Goal: Task Accomplishment & Management: Use online tool/utility

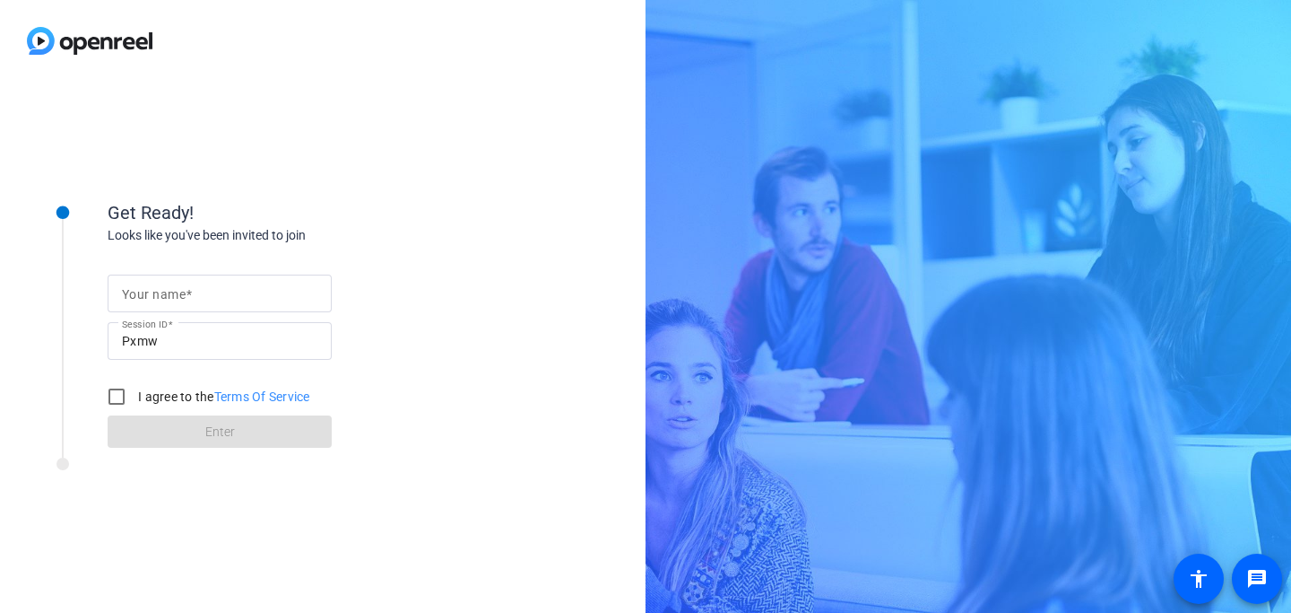
click at [273, 278] on div at bounding box center [219, 293] width 195 height 38
type input "Fer [PERSON_NAME]"
click at [111, 403] on input "I agree to the Terms Of Service" at bounding box center [117, 396] width 36 height 36
checkbox input "true"
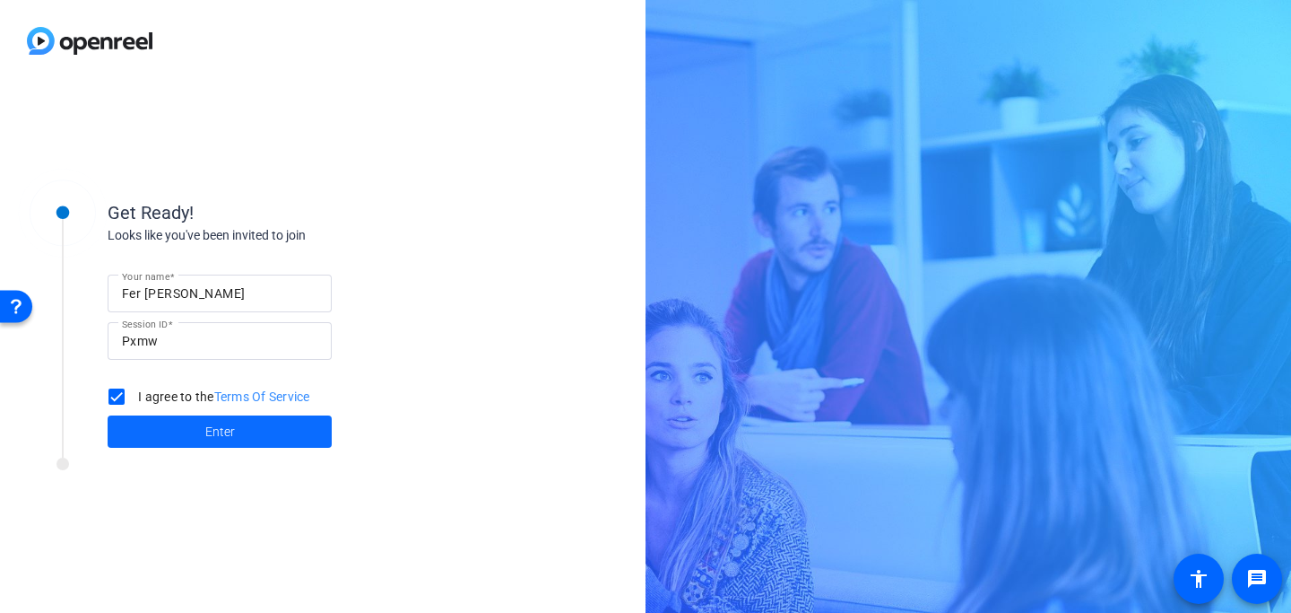
click at [164, 428] on span at bounding box center [220, 431] width 224 height 43
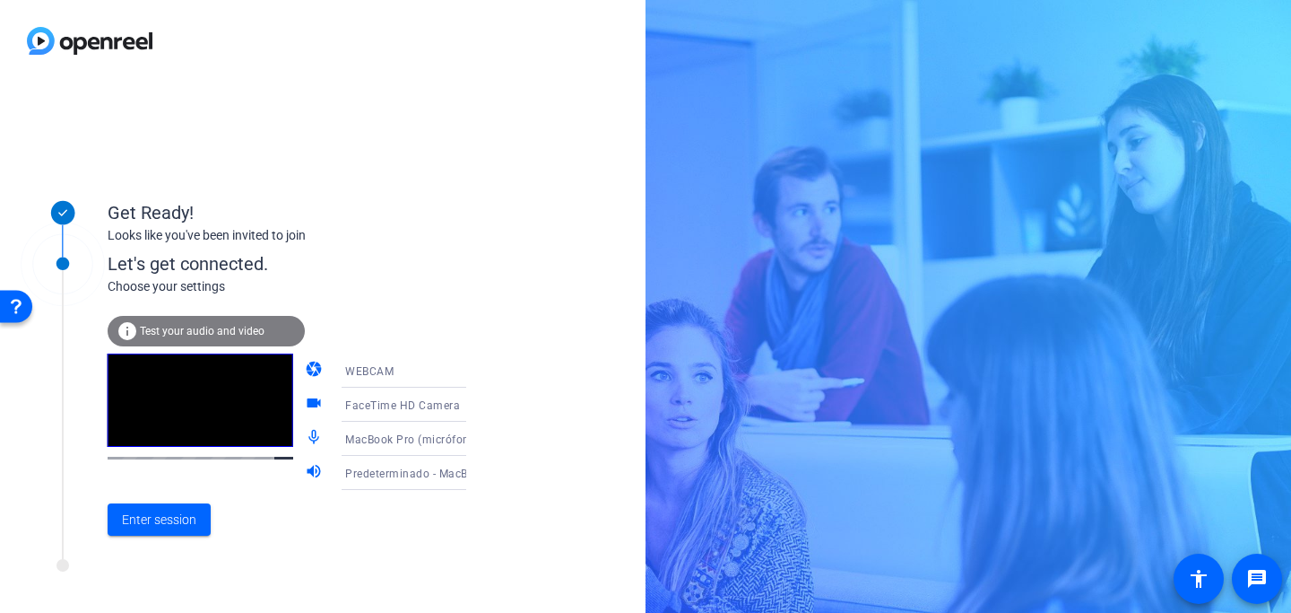
click at [387, 373] on div "WEBCAM" at bounding box center [412, 371] width 134 height 22
click at [355, 308] on div at bounding box center [645, 306] width 1291 height 613
click at [432, 404] on span "FaceTime HD Camera" at bounding box center [402, 405] width 115 height 13
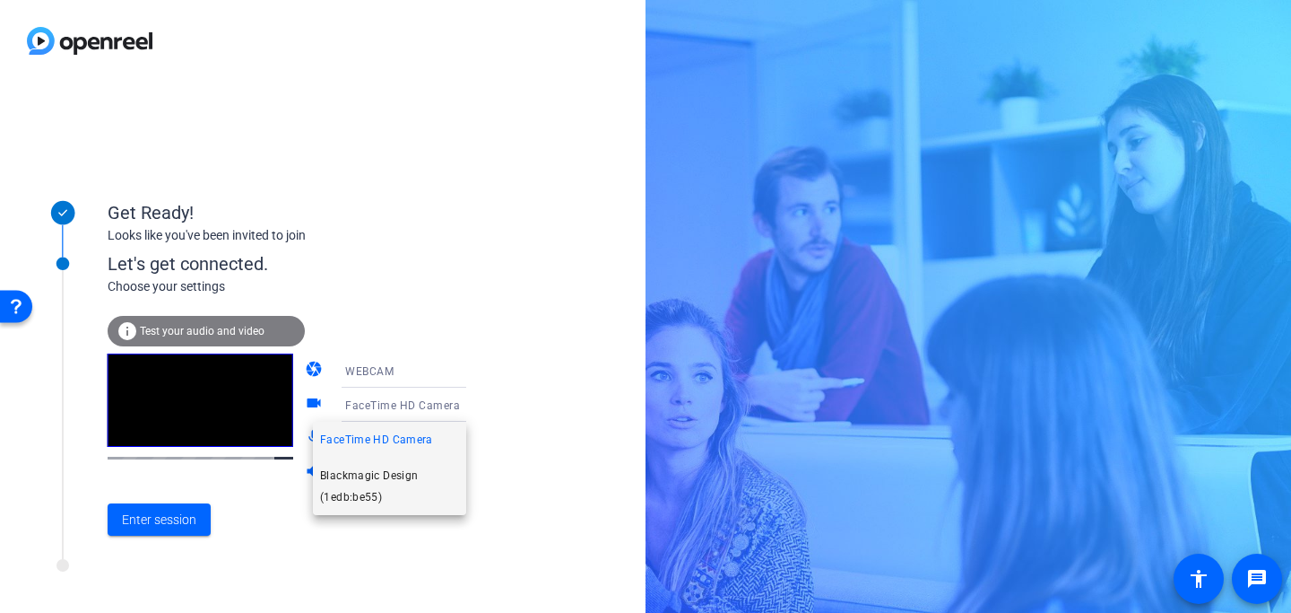
click at [385, 490] on span "Blackmagic Design (1edb:be55)" at bounding box center [389, 486] width 139 height 43
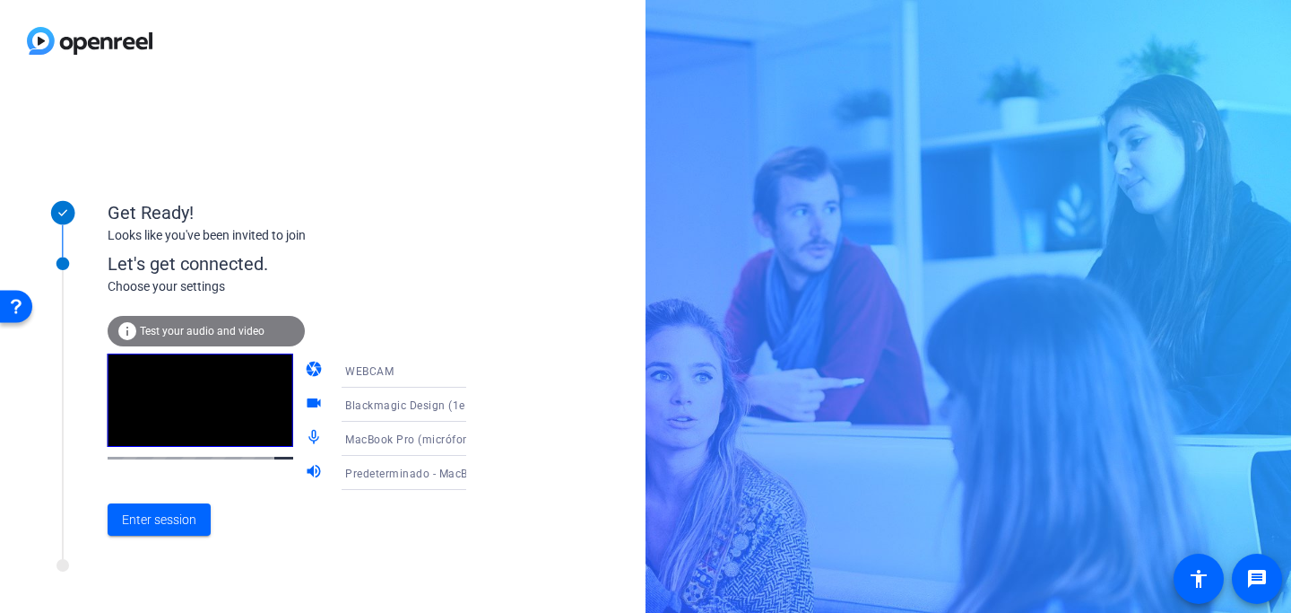
click at [474, 431] on icon at bounding box center [485, 439] width 22 height 22
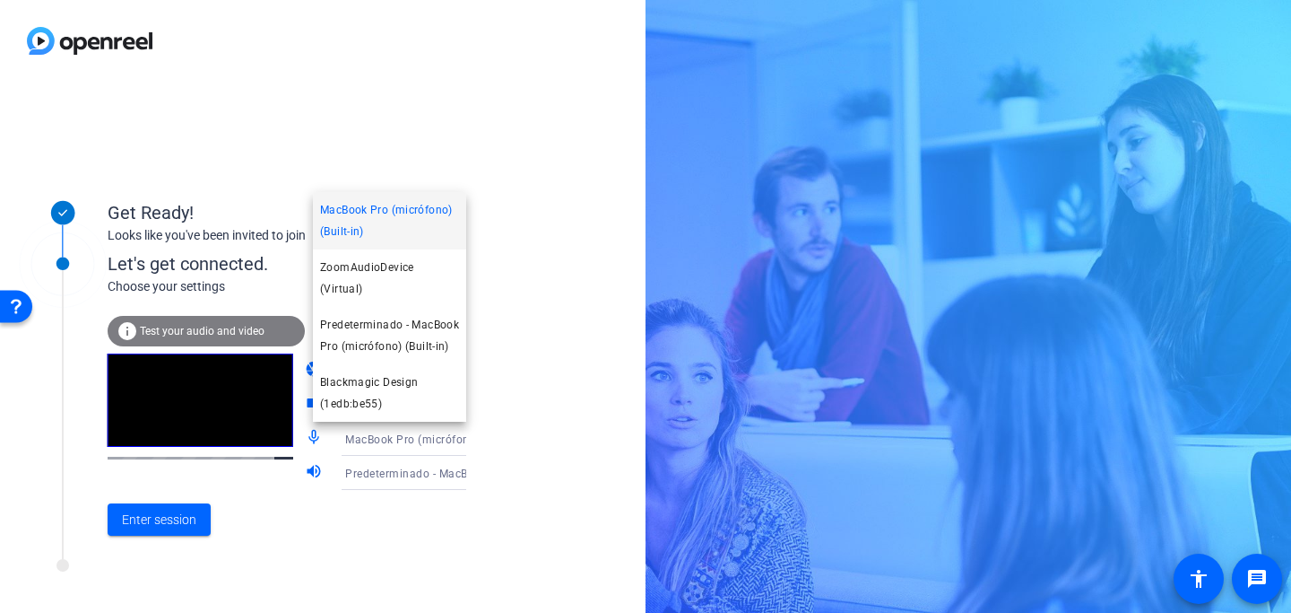
click at [482, 446] on div at bounding box center [645, 306] width 1291 height 613
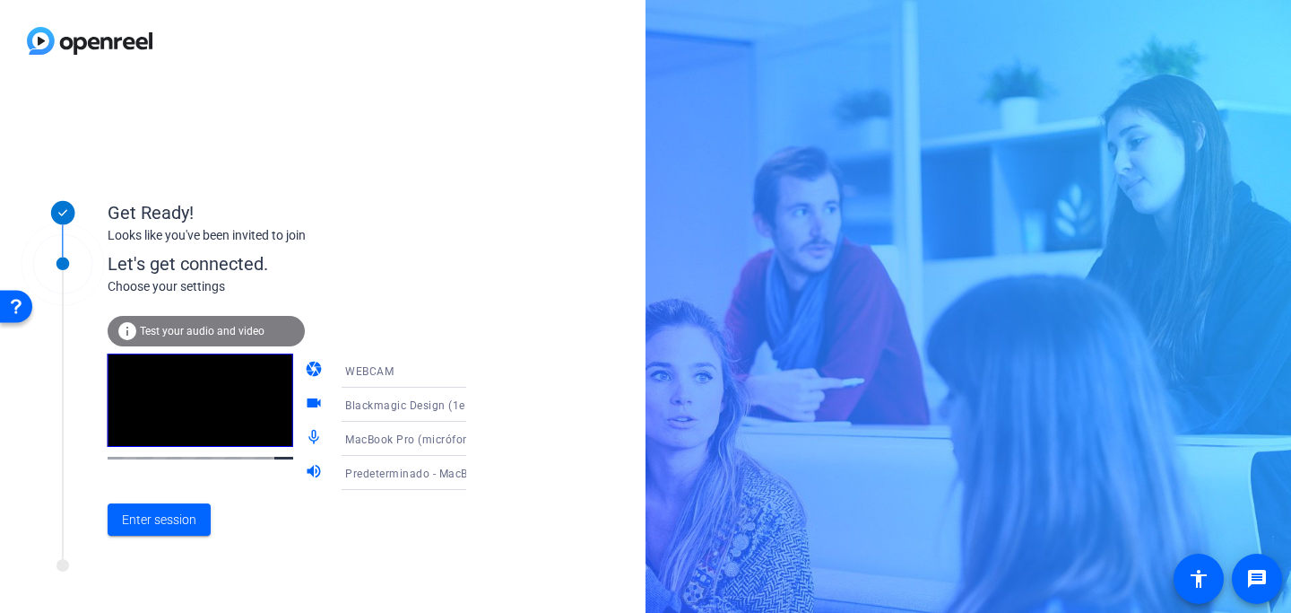
click at [480, 369] on icon at bounding box center [484, 371] width 9 height 4
click at [414, 412] on mat-option "WEBCAM" at bounding box center [389, 405] width 153 height 36
click at [474, 440] on icon at bounding box center [485, 439] width 22 height 22
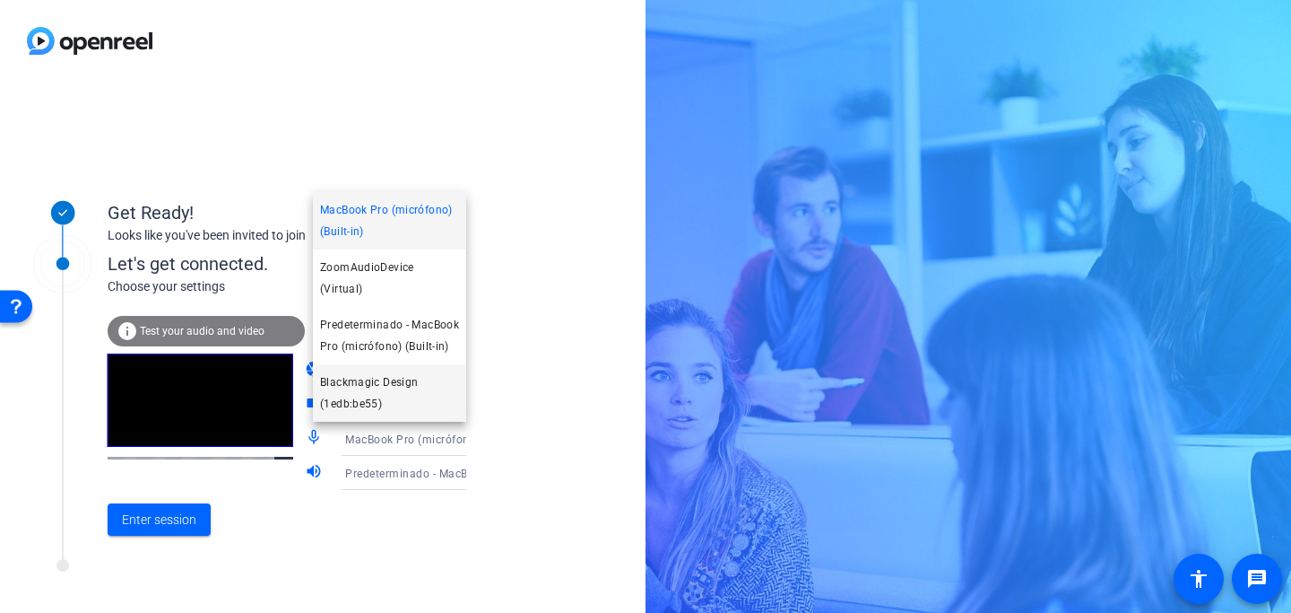
click at [411, 389] on span "Blackmagic Design (1edb:be55)" at bounding box center [389, 392] width 139 height 43
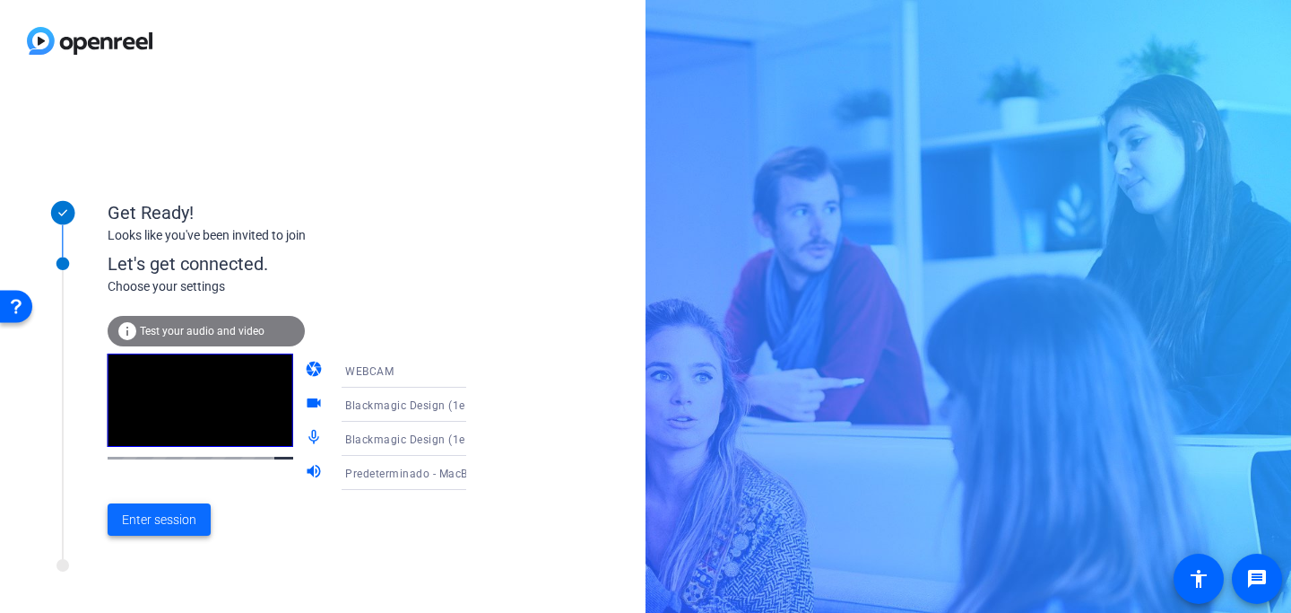
click at [177, 526] on span "Enter session" at bounding box center [159, 519] width 74 height 19
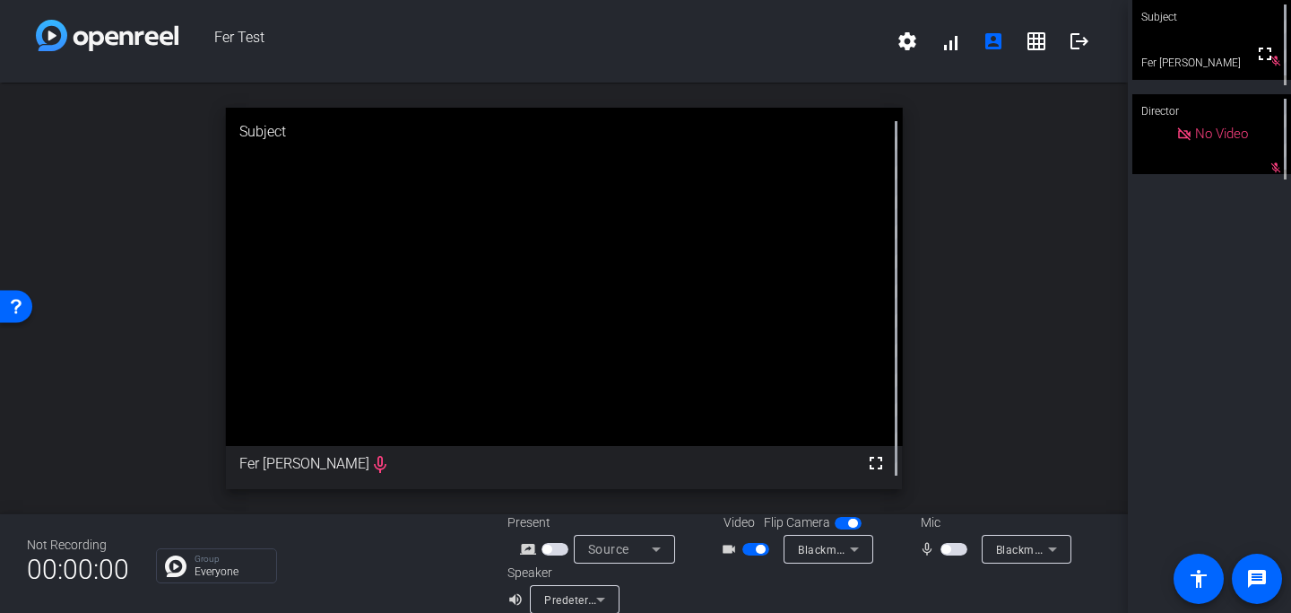
click at [1001, 436] on div "open_in_new Subject fullscreen Fer Navarrete mic_none" at bounding box center [564, 298] width 1128 height 431
click at [1044, 319] on div "open_in_new Subject fullscreen Fer Navarrete mic_none" at bounding box center [564, 298] width 1128 height 431
click at [856, 555] on icon at bounding box center [855, 549] width 22 height 22
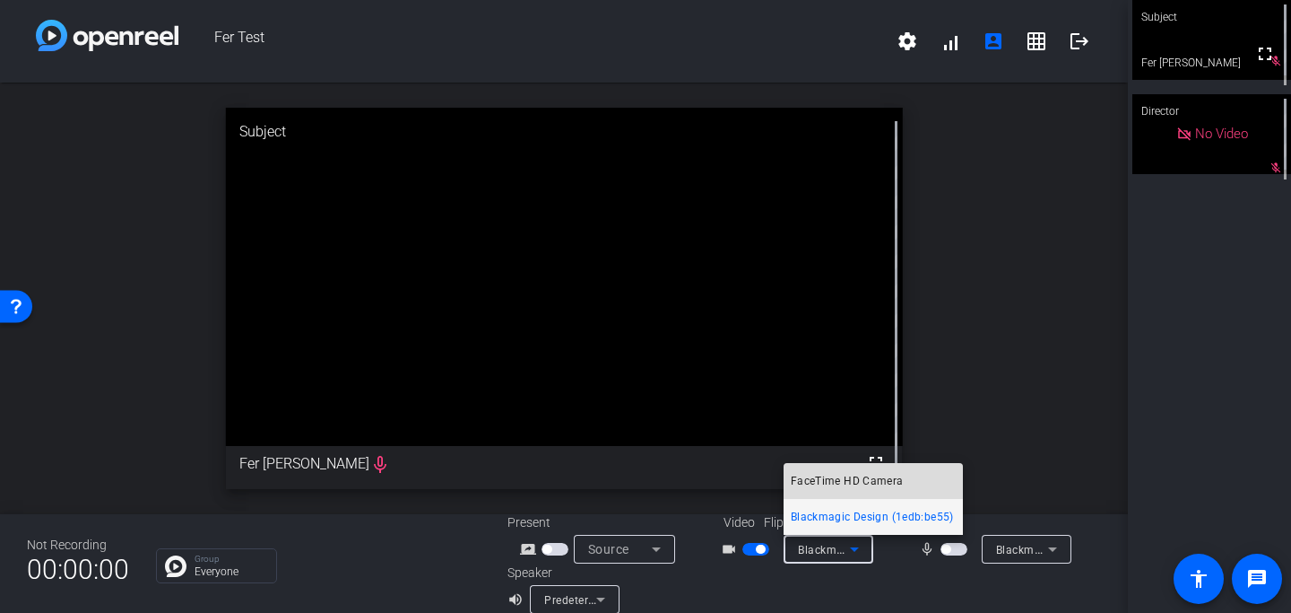
click at [849, 486] on span "FaceTime HD Camera" at bounding box center [847, 481] width 113 height 22
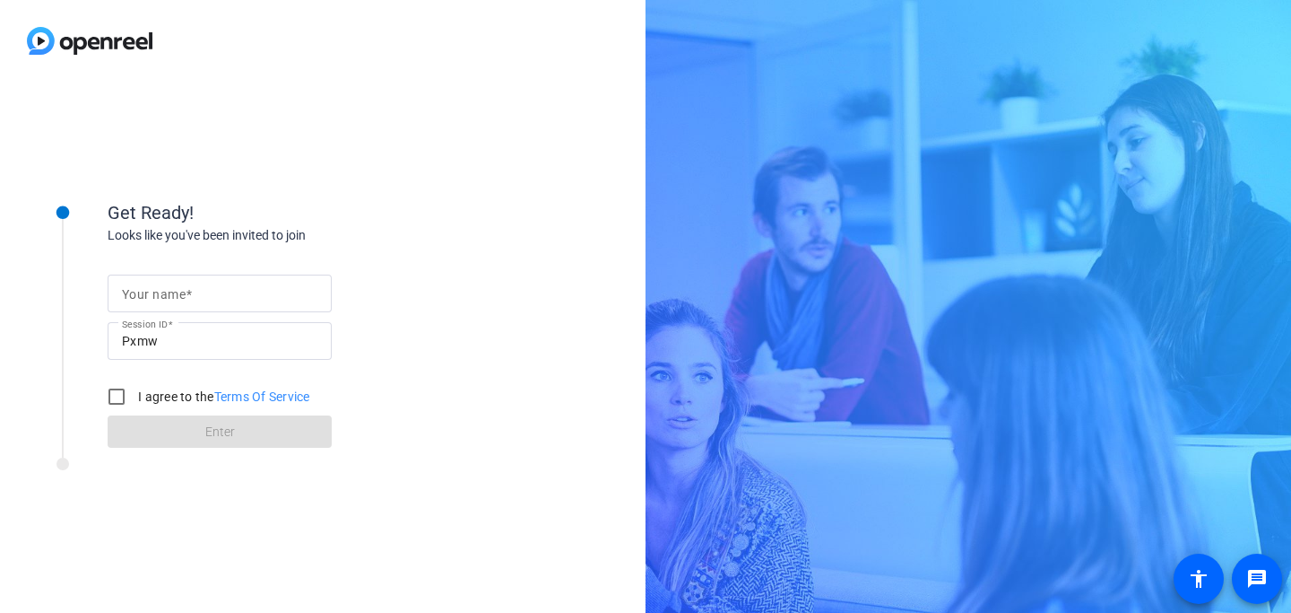
click at [182, 308] on div at bounding box center [219, 293] width 195 height 38
type input "Fer [PERSON_NAME]"
click at [117, 403] on input "I agree to the Terms Of Service" at bounding box center [117, 396] width 36 height 36
checkbox input "true"
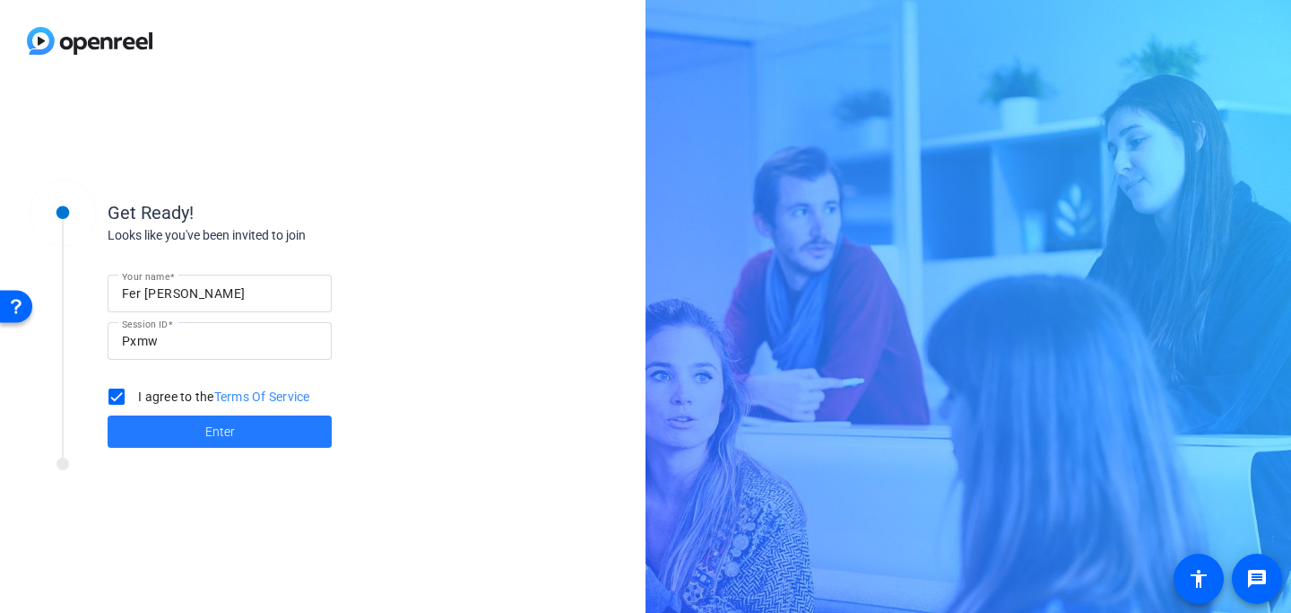
click at [158, 439] on span at bounding box center [220, 431] width 224 height 43
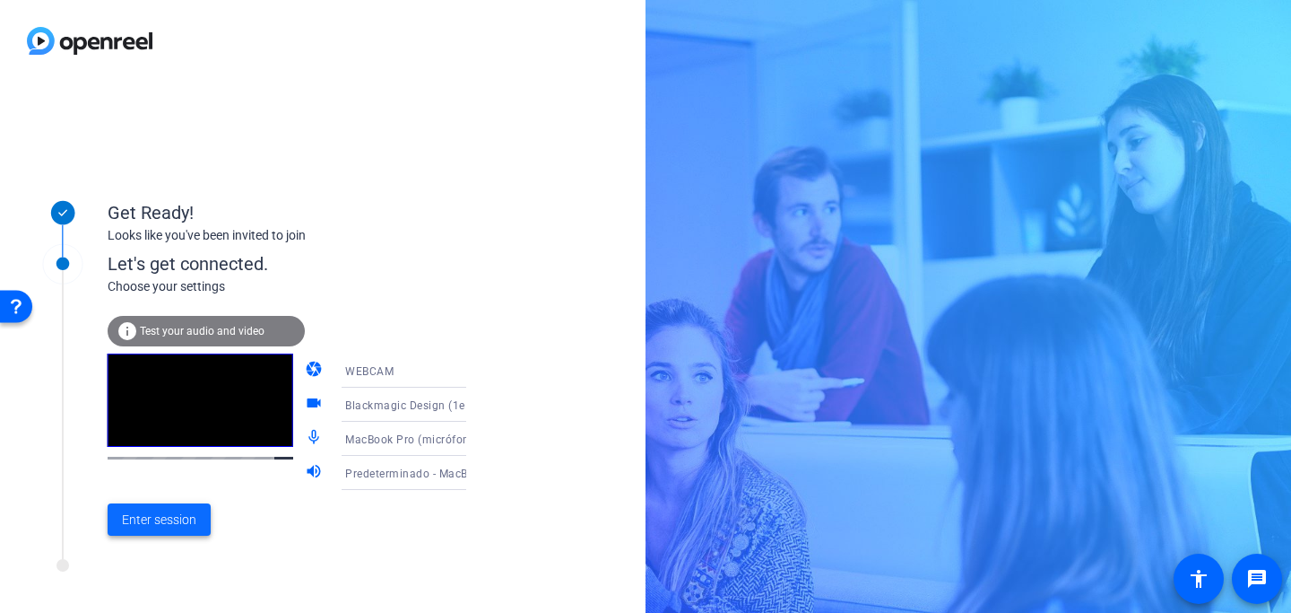
click at [169, 521] on span "Enter session" at bounding box center [159, 519] width 74 height 19
